Goal: Information Seeking & Learning: Learn about a topic

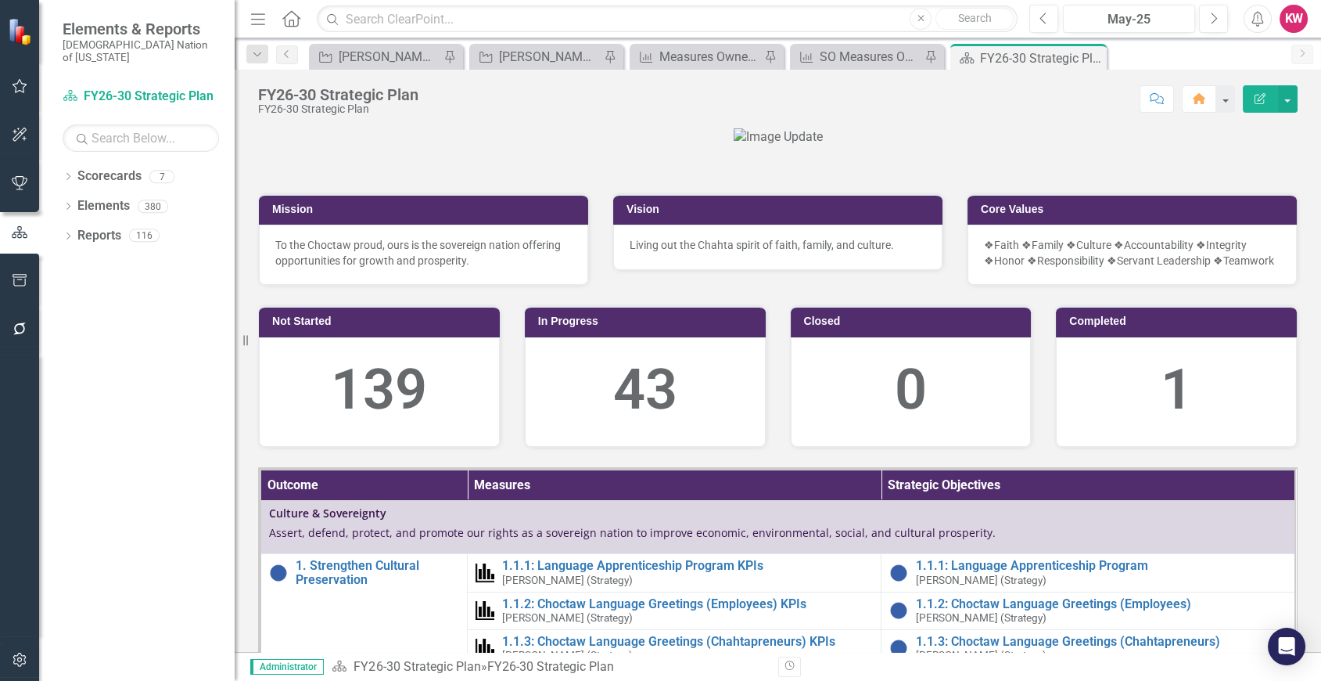
click at [1033, 146] on div at bounding box center [778, 137] width 1040 height 18
click at [92, 197] on link "Elements" at bounding box center [103, 206] width 52 height 18
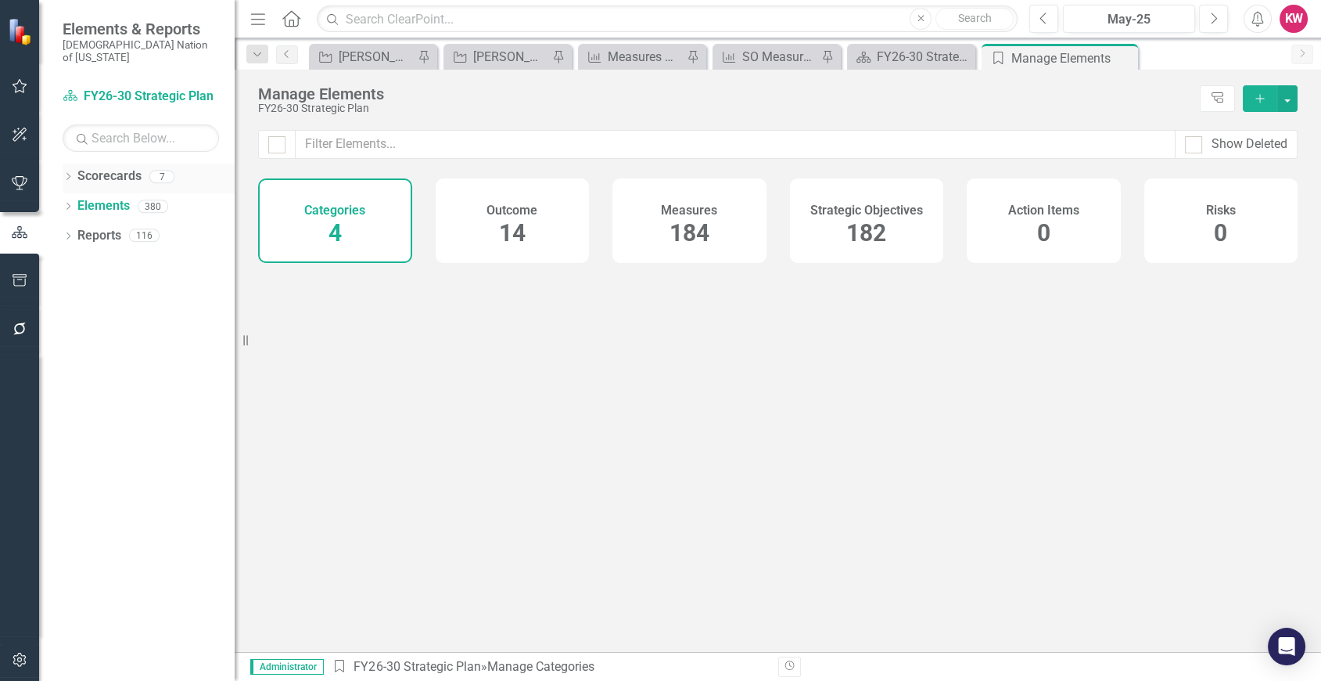
click at [66, 172] on div "Dropdown" at bounding box center [68, 178] width 11 height 13
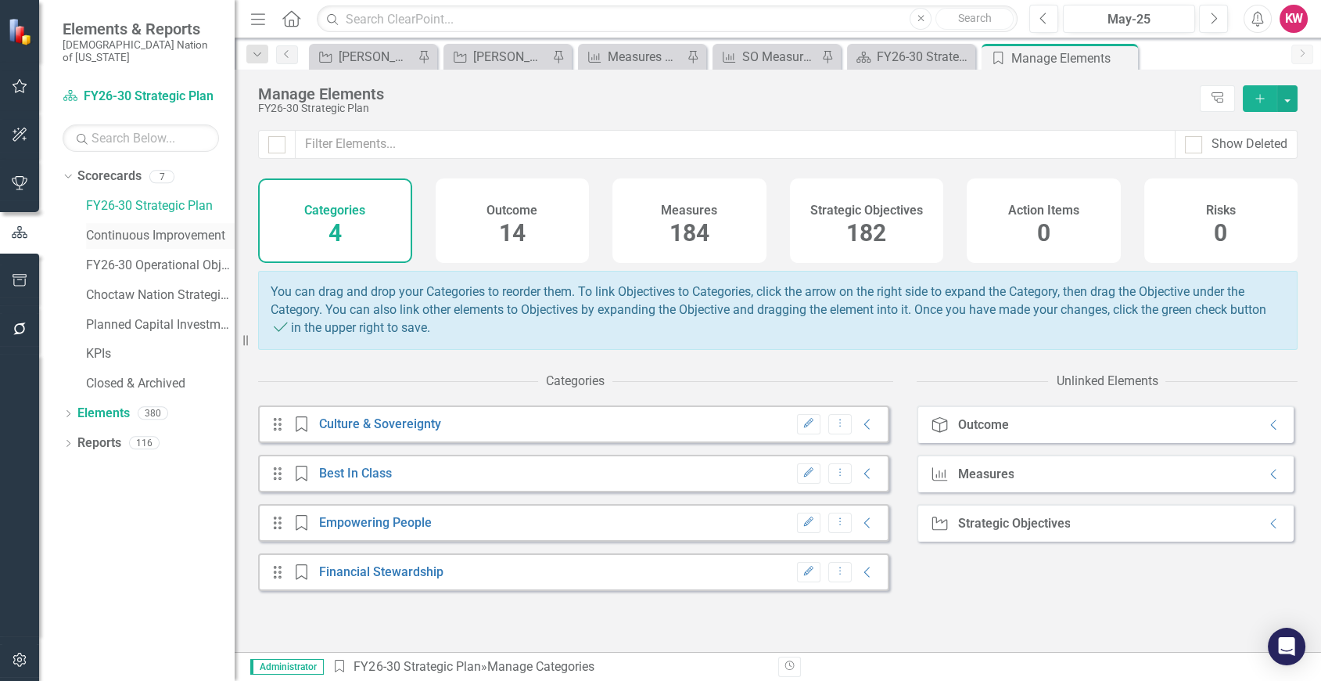
click at [149, 227] on link "Continuous Improvement" at bounding box center [160, 236] width 149 height 18
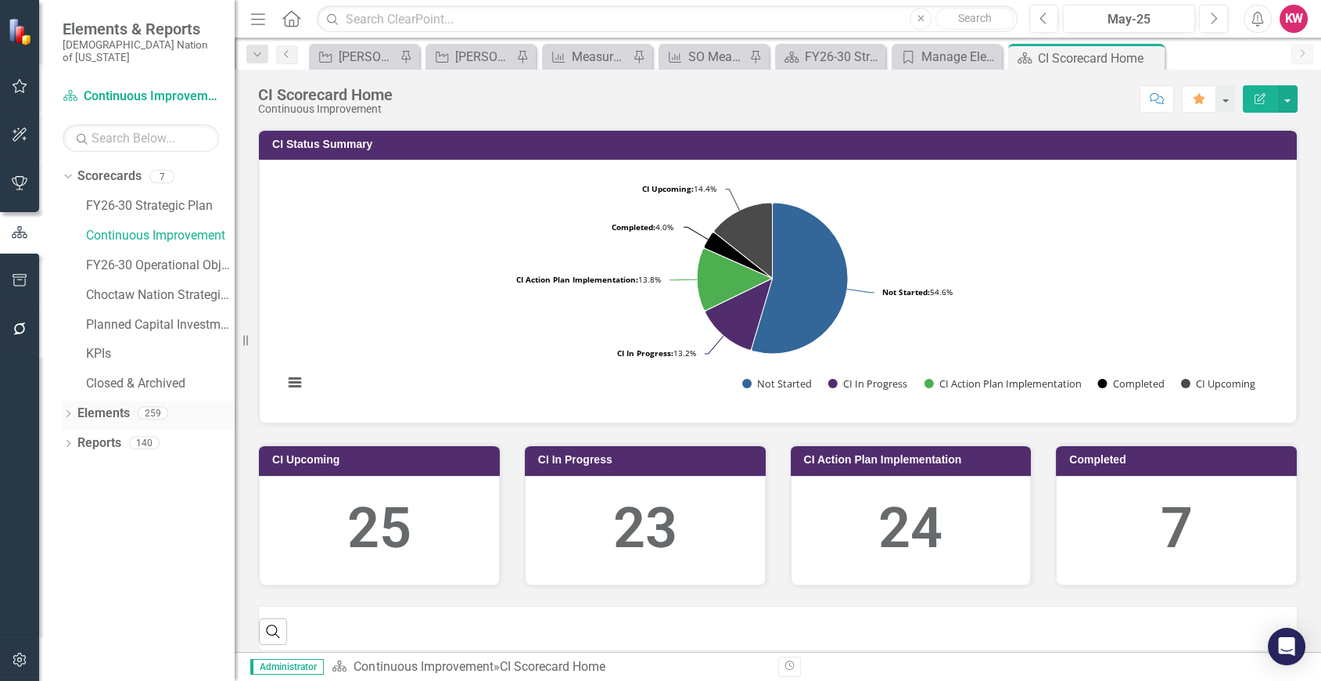
click at [101, 404] on link "Elements" at bounding box center [103, 413] width 52 height 18
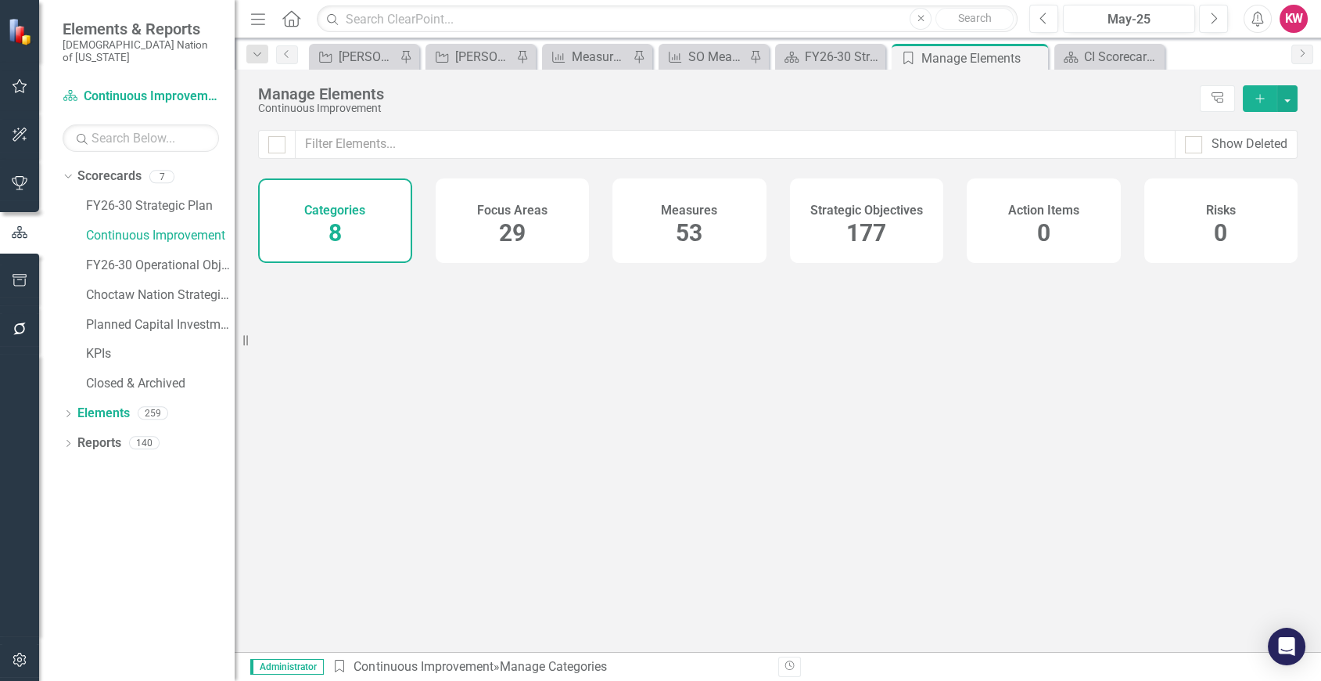
click at [857, 241] on span "177" at bounding box center [866, 232] width 40 height 27
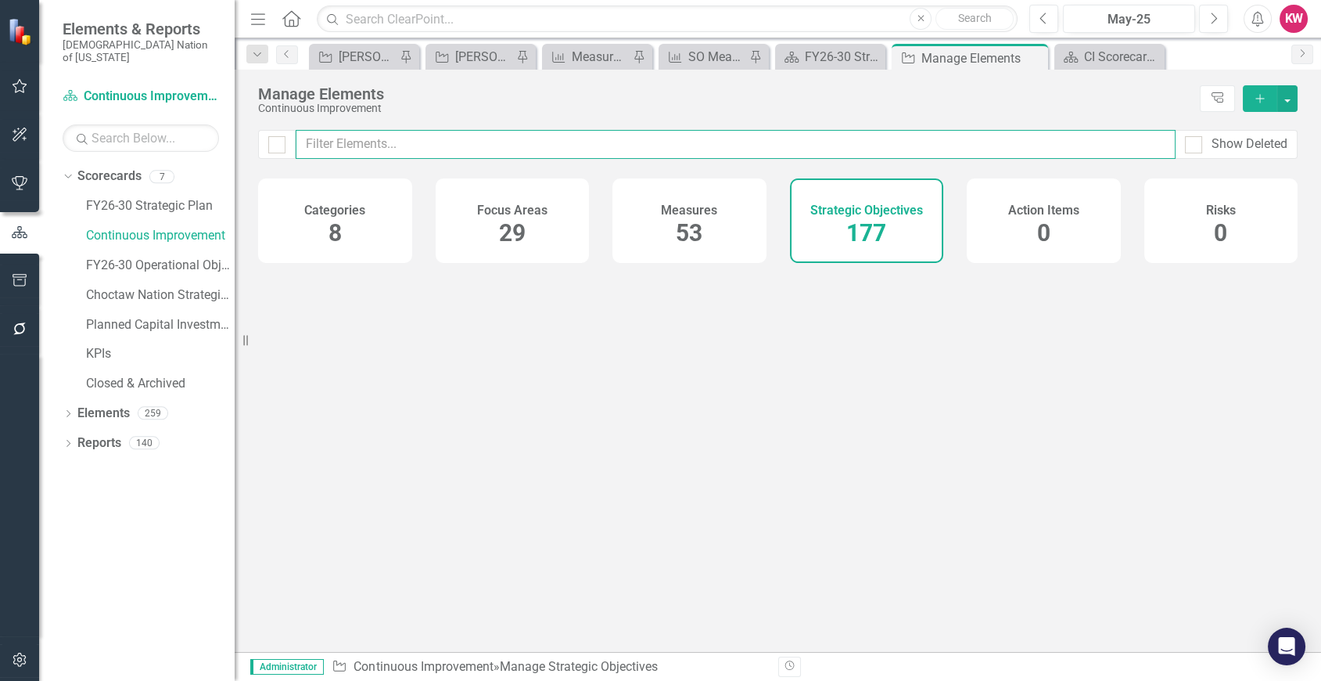
click at [854, 145] on input "text" at bounding box center [736, 144] width 880 height 29
type input "C"
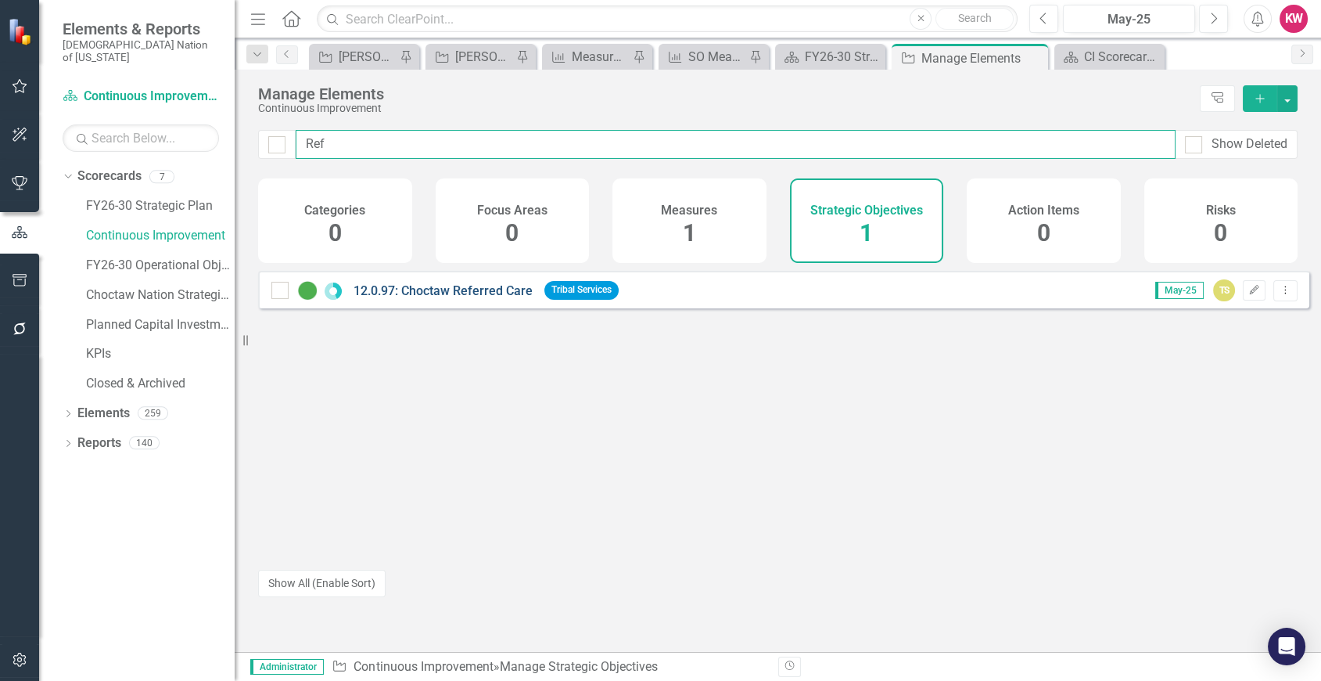
type input "Ref"
click at [438, 298] on link "12.0.97: Choctaw Referred Care" at bounding box center [443, 290] width 179 height 15
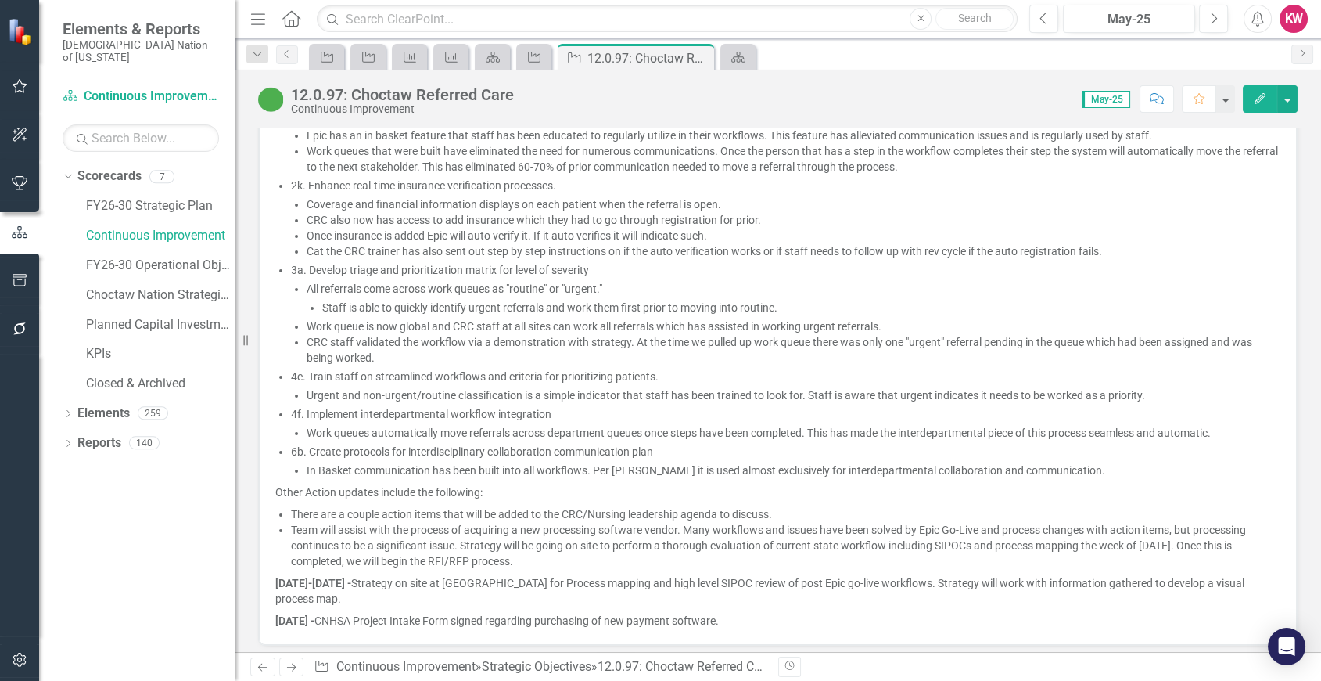
scroll to position [1130, 0]
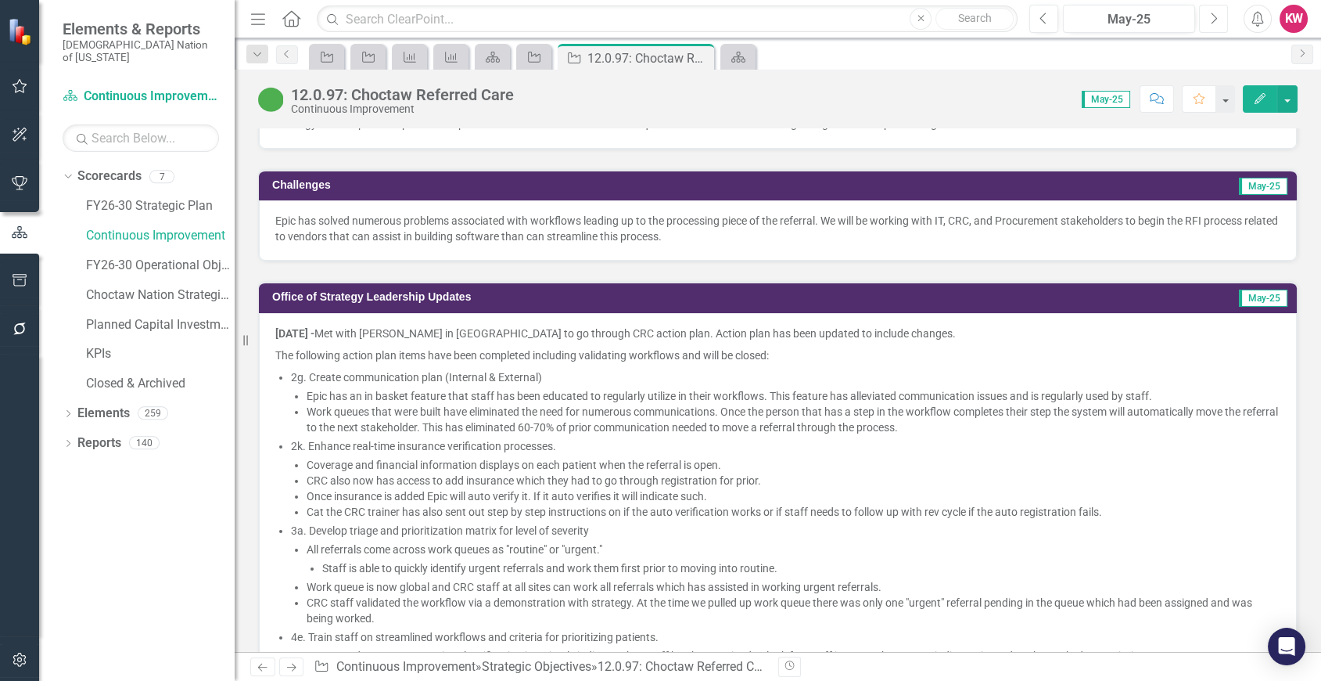
click at [1216, 15] on icon "Next" at bounding box center [1213, 19] width 9 height 14
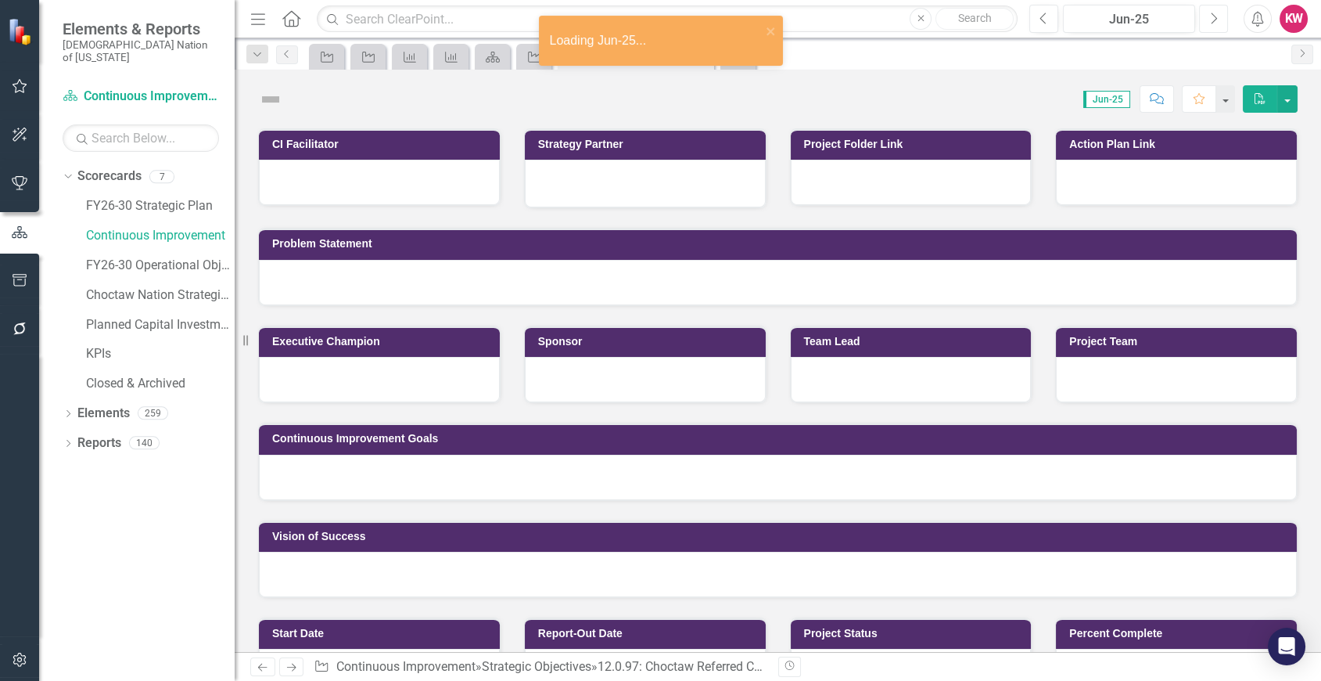
click at [1216, 17] on icon "button" at bounding box center [1215, 18] width 6 height 11
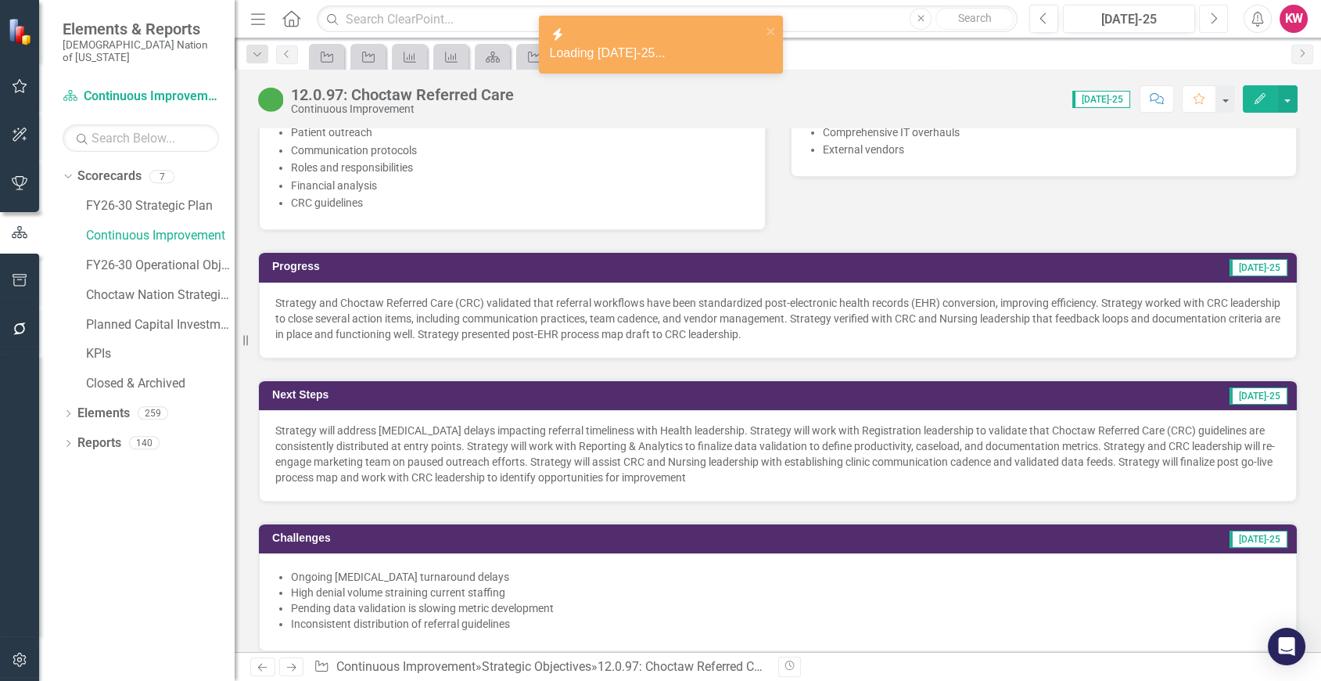
scroll to position [869, 0]
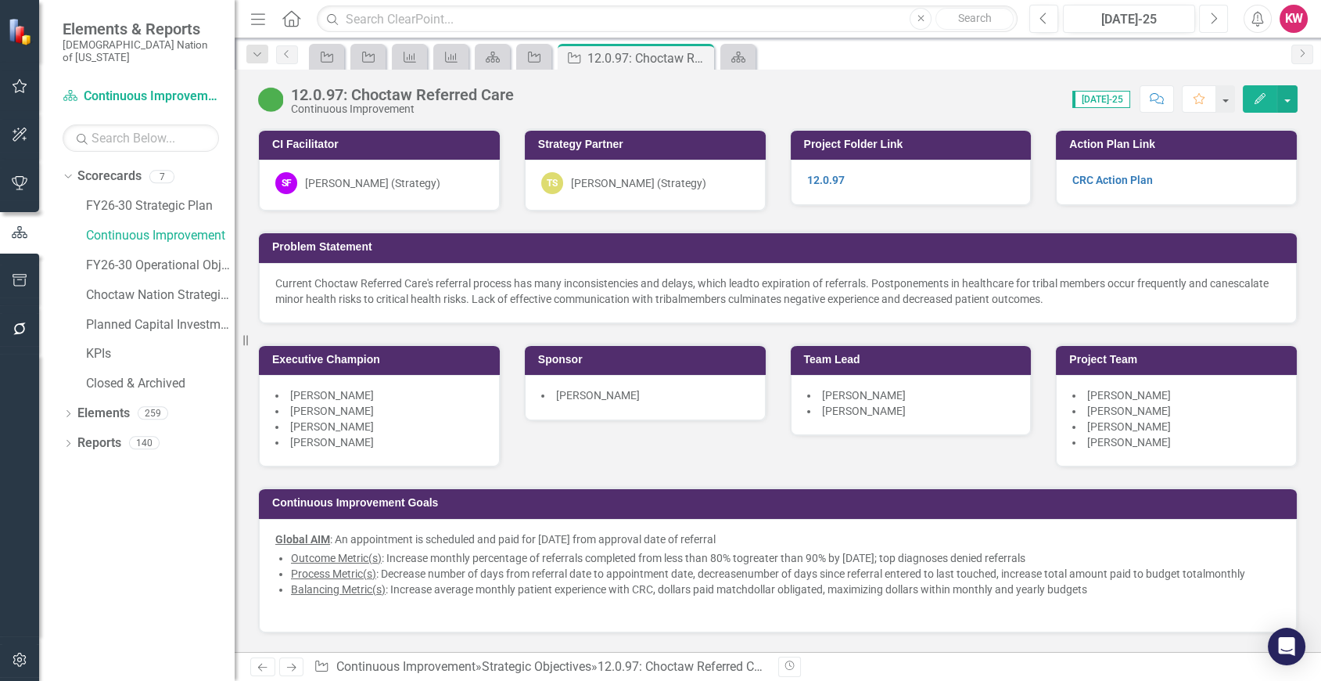
scroll to position [869, 0]
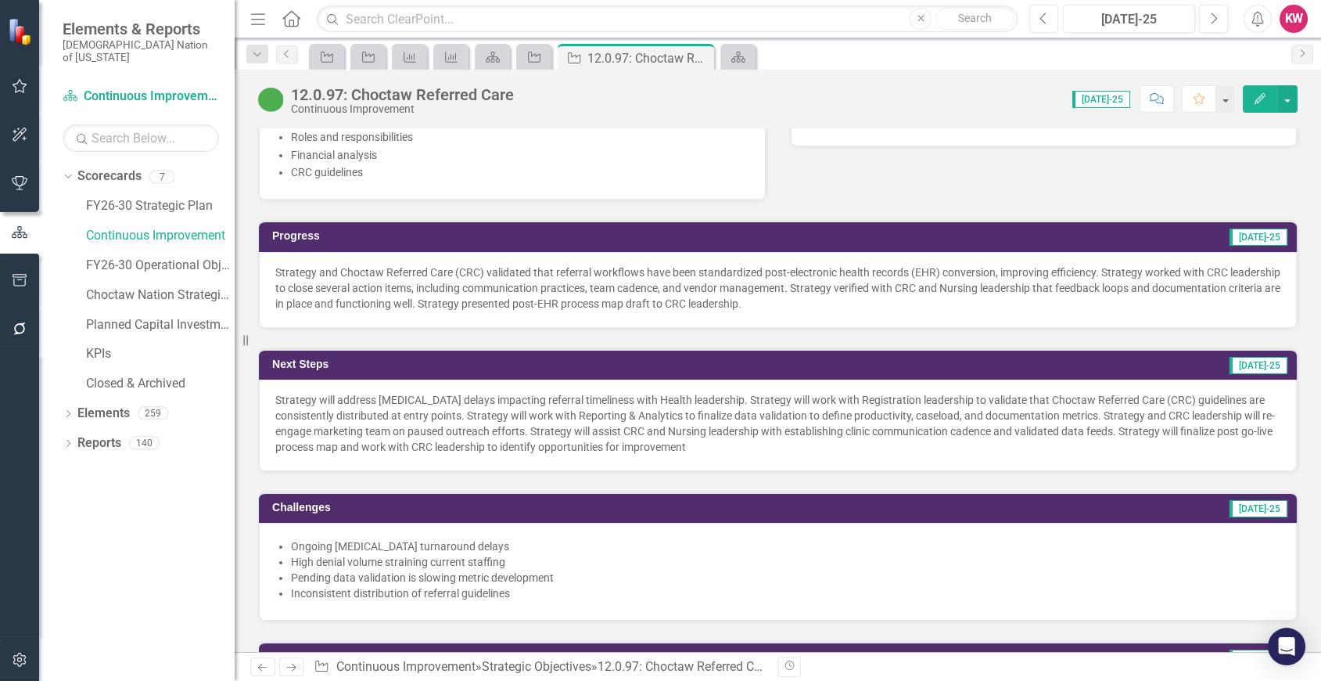
click at [1040, 23] on icon "Previous" at bounding box center [1044, 19] width 9 height 14
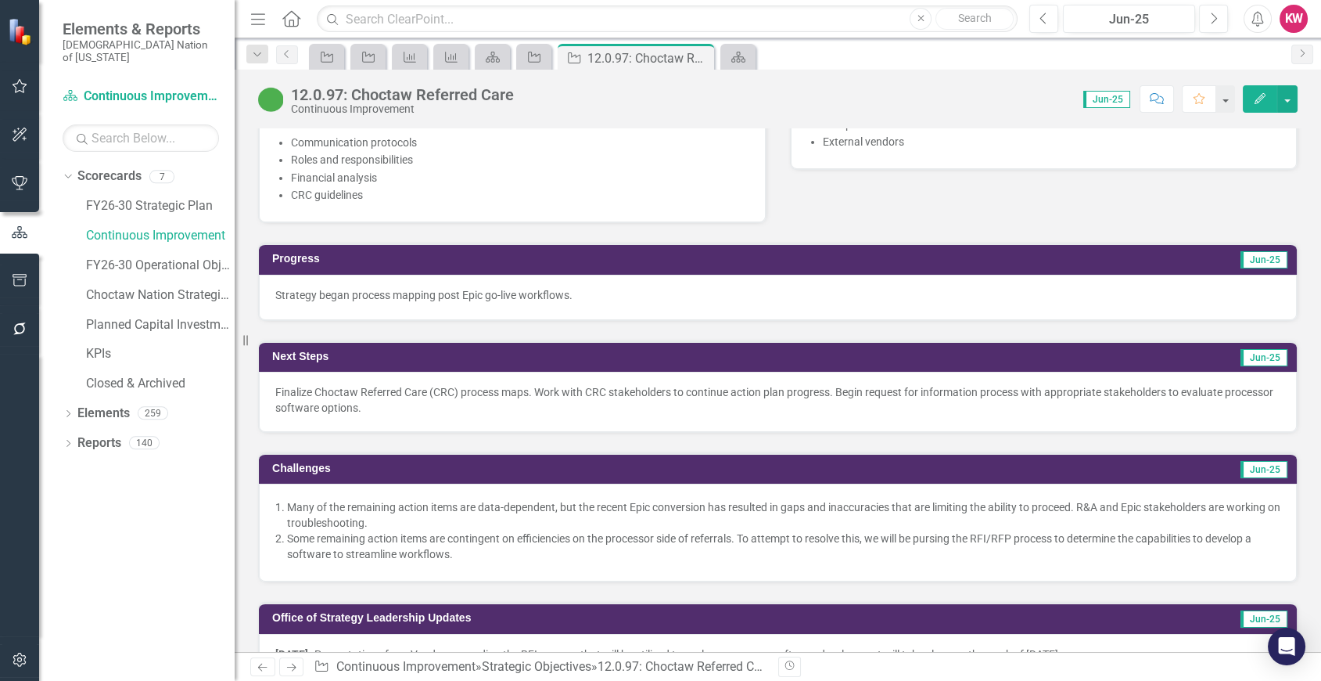
scroll to position [860, 0]
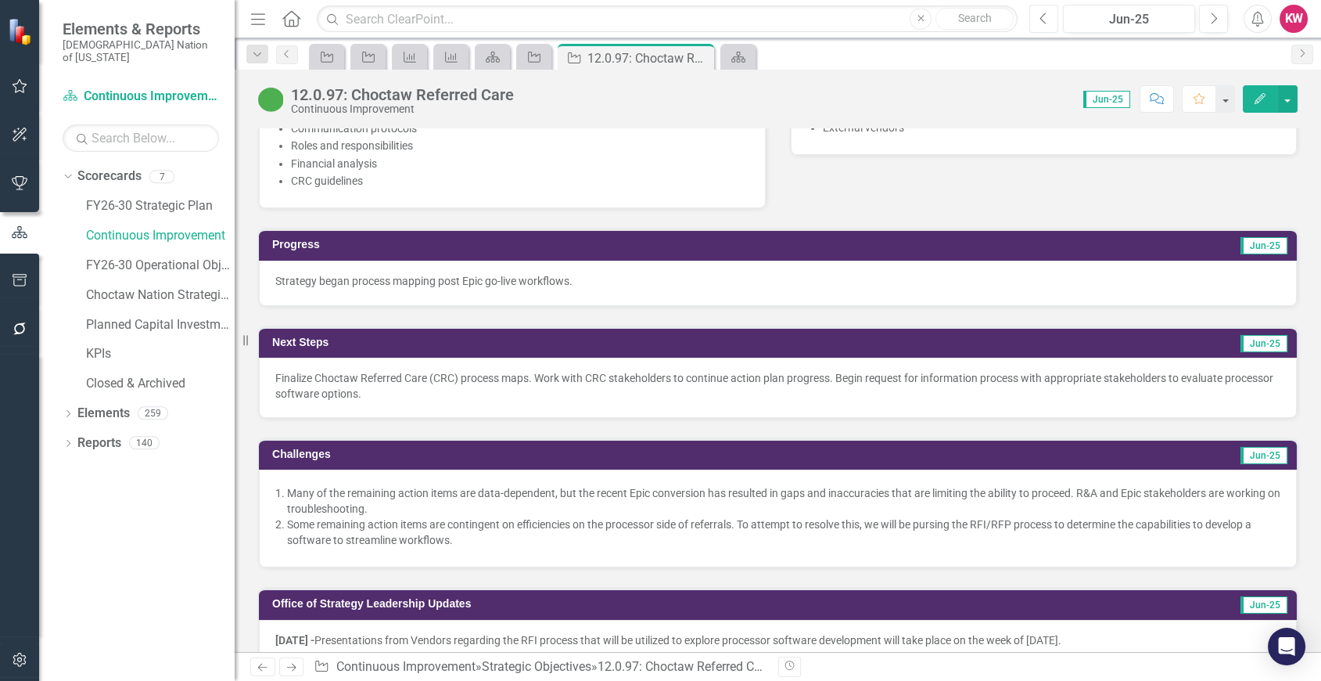
click at [1041, 17] on icon "button" at bounding box center [1043, 18] width 6 height 11
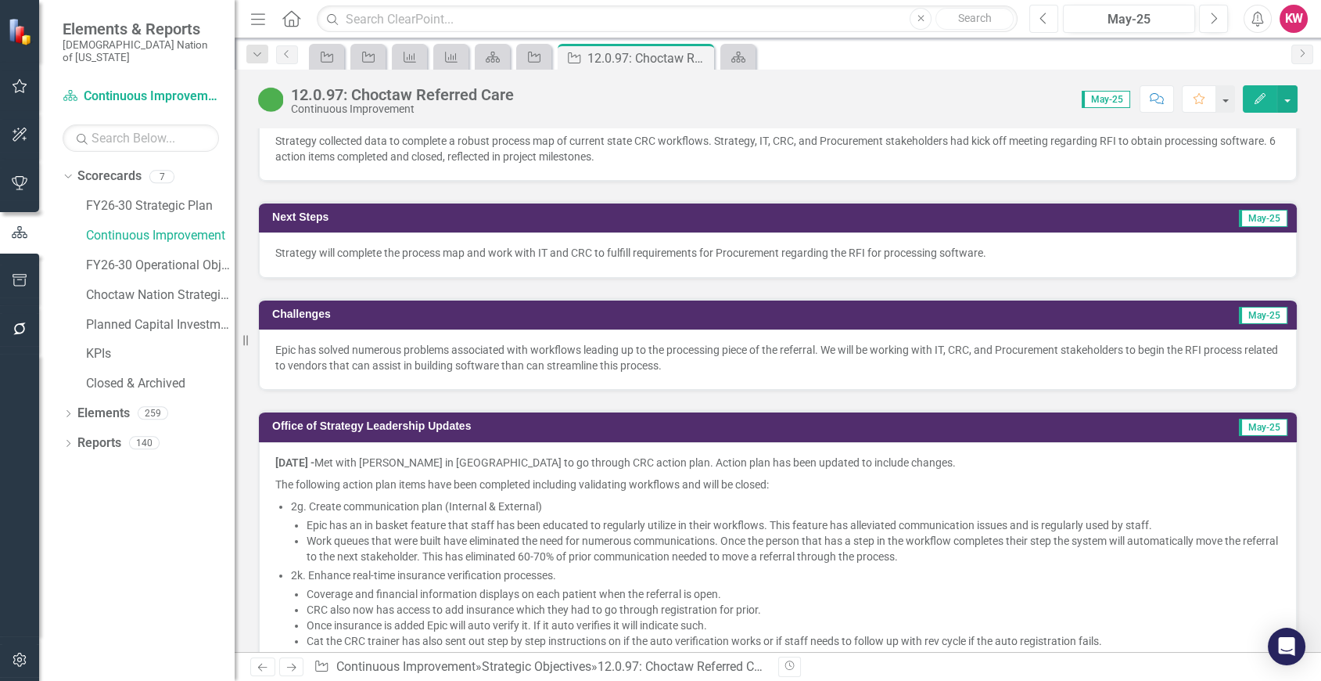
scroll to position [1001, 0]
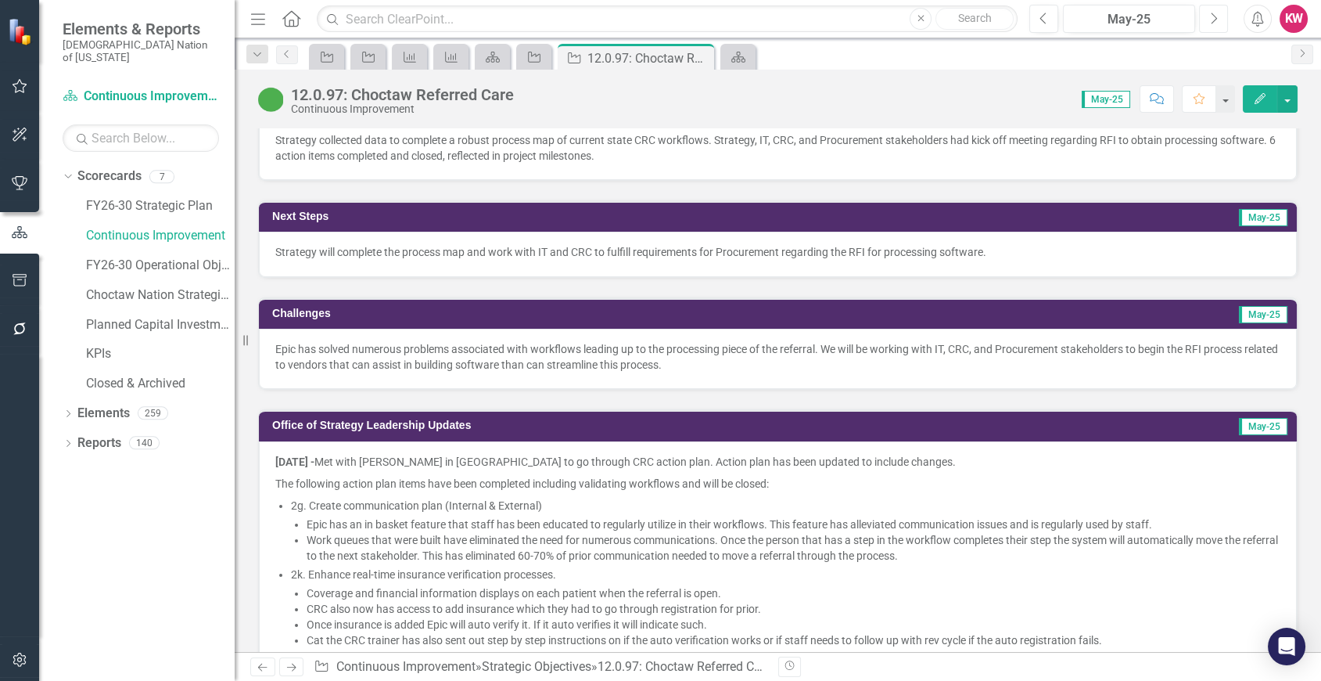
click at [1206, 24] on button "Next" at bounding box center [1213, 19] width 29 height 28
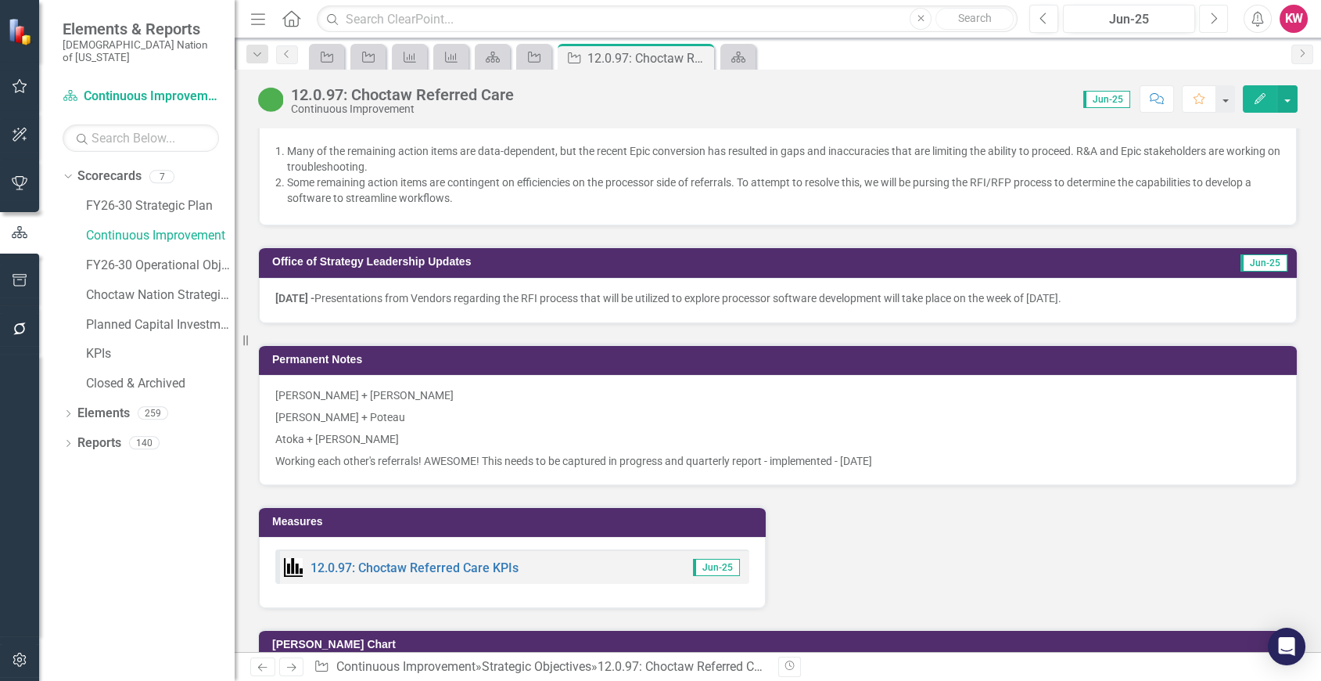
scroll to position [1202, 0]
click at [420, 562] on link "12.0.97: Choctaw Referred Care KPIs" at bounding box center [415, 567] width 208 height 15
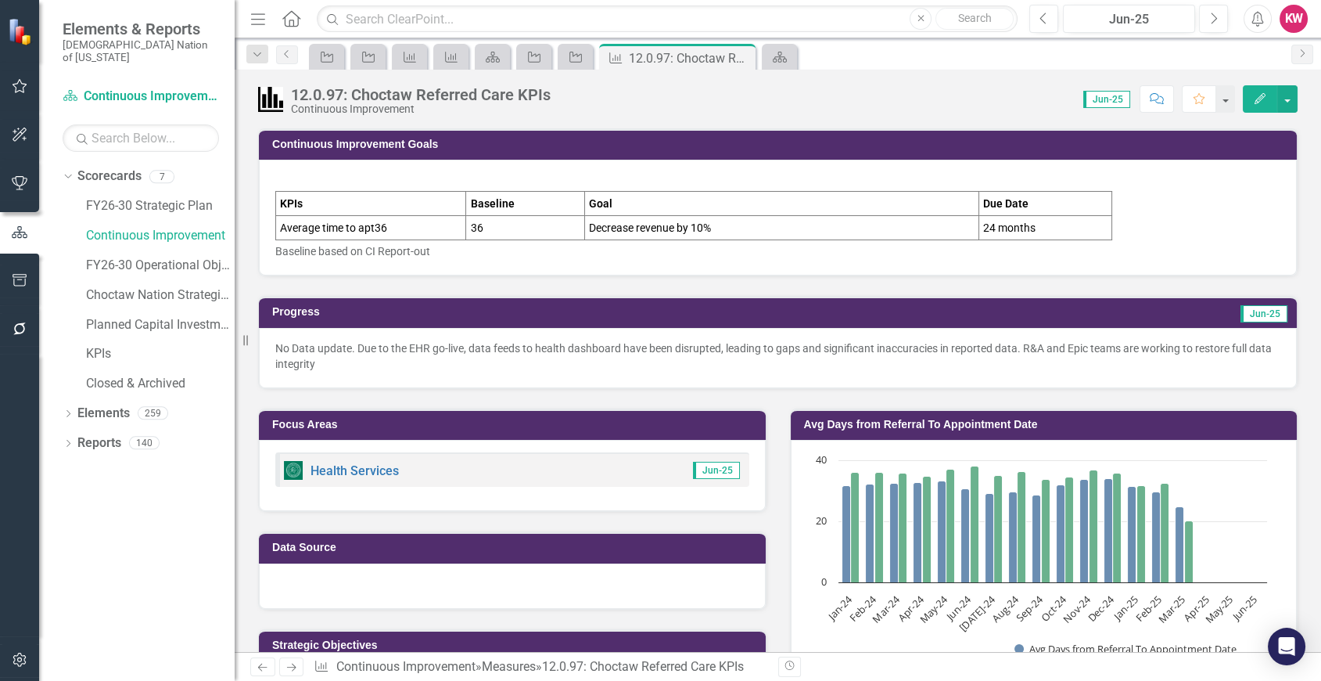
scroll to position [189, 0]
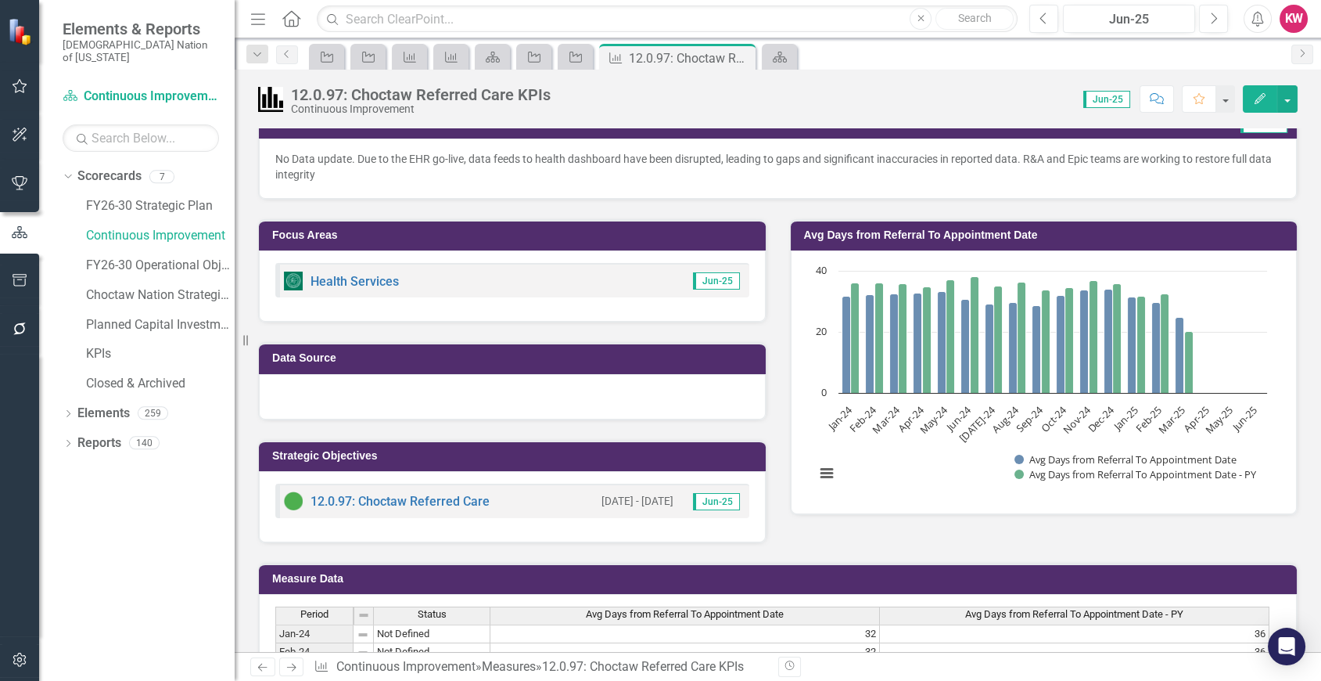
click at [1176, 491] on rect "Interactive chart" at bounding box center [1041, 380] width 468 height 235
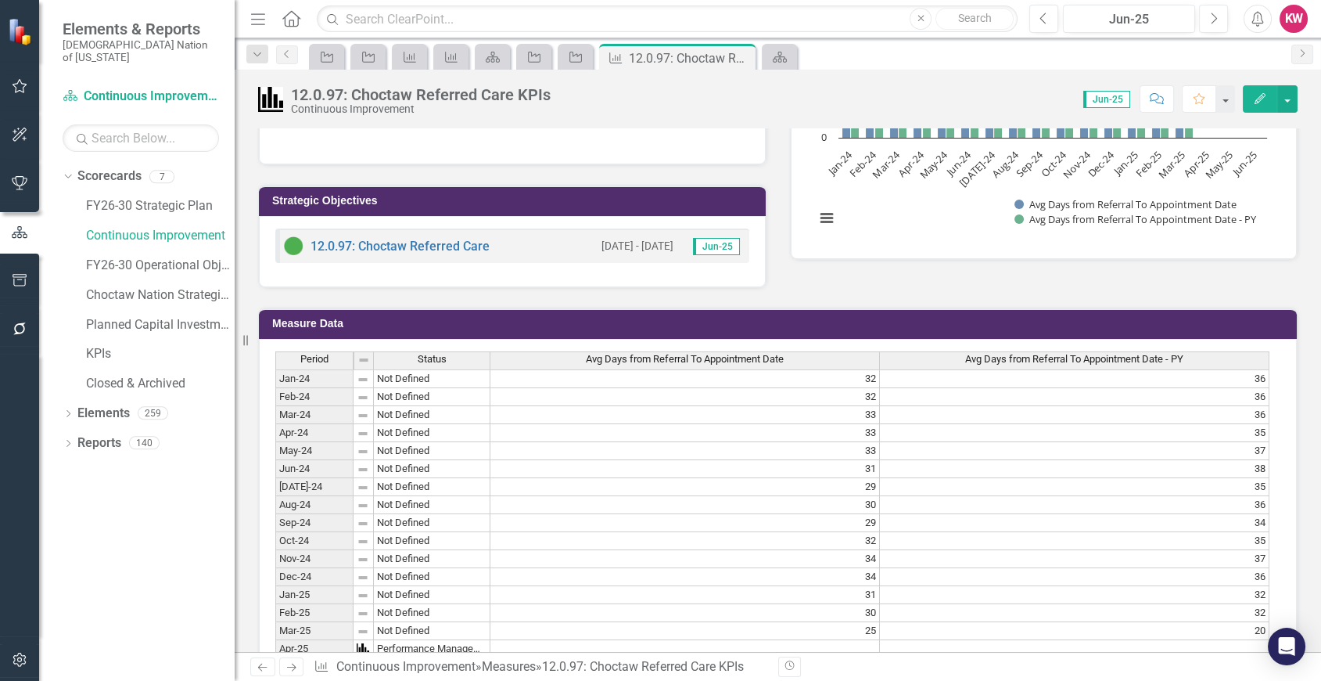
scroll to position [0, 0]
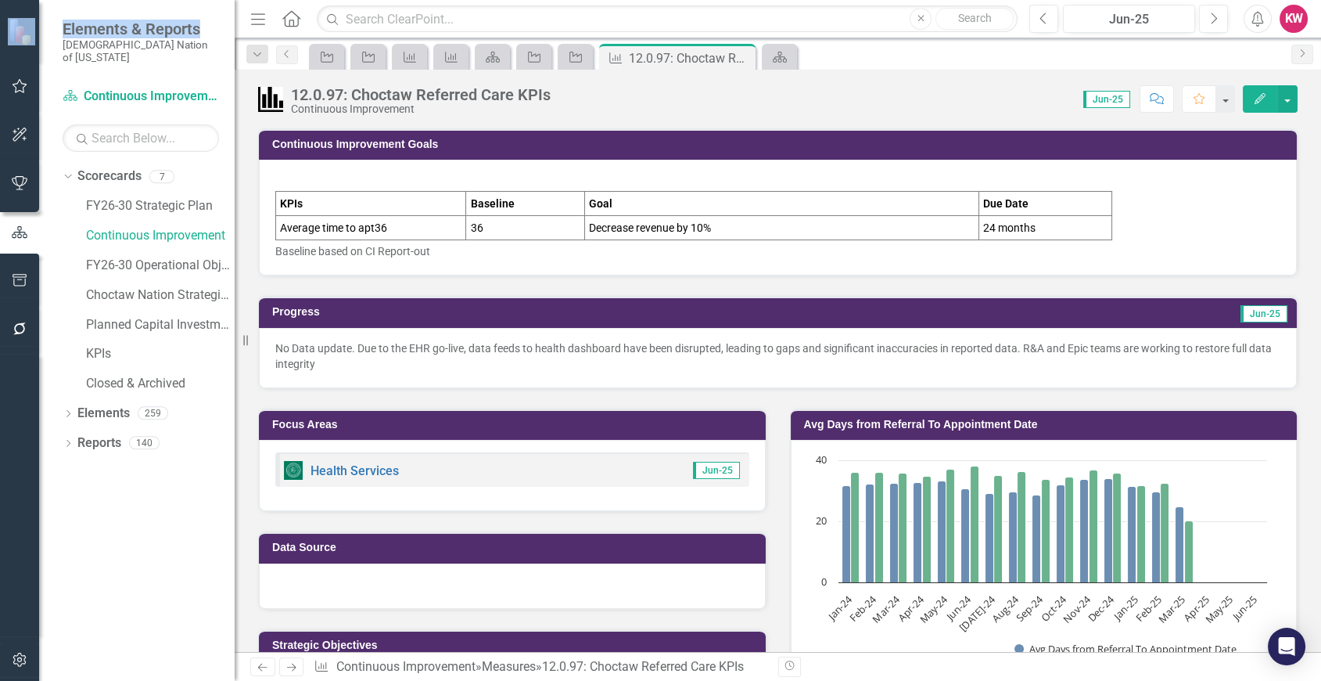
drag, startPoint x: 217, startPoint y: 2, endPoint x: 15, endPoint y: -52, distance: 209.7
click at [15, 0] on html "Elements & Reports Choctaw Nation of [US_STATE] Scorecard Continuous Improvemen…" at bounding box center [660, 340] width 1321 height 681
